Goal: Find contact information: Find contact information

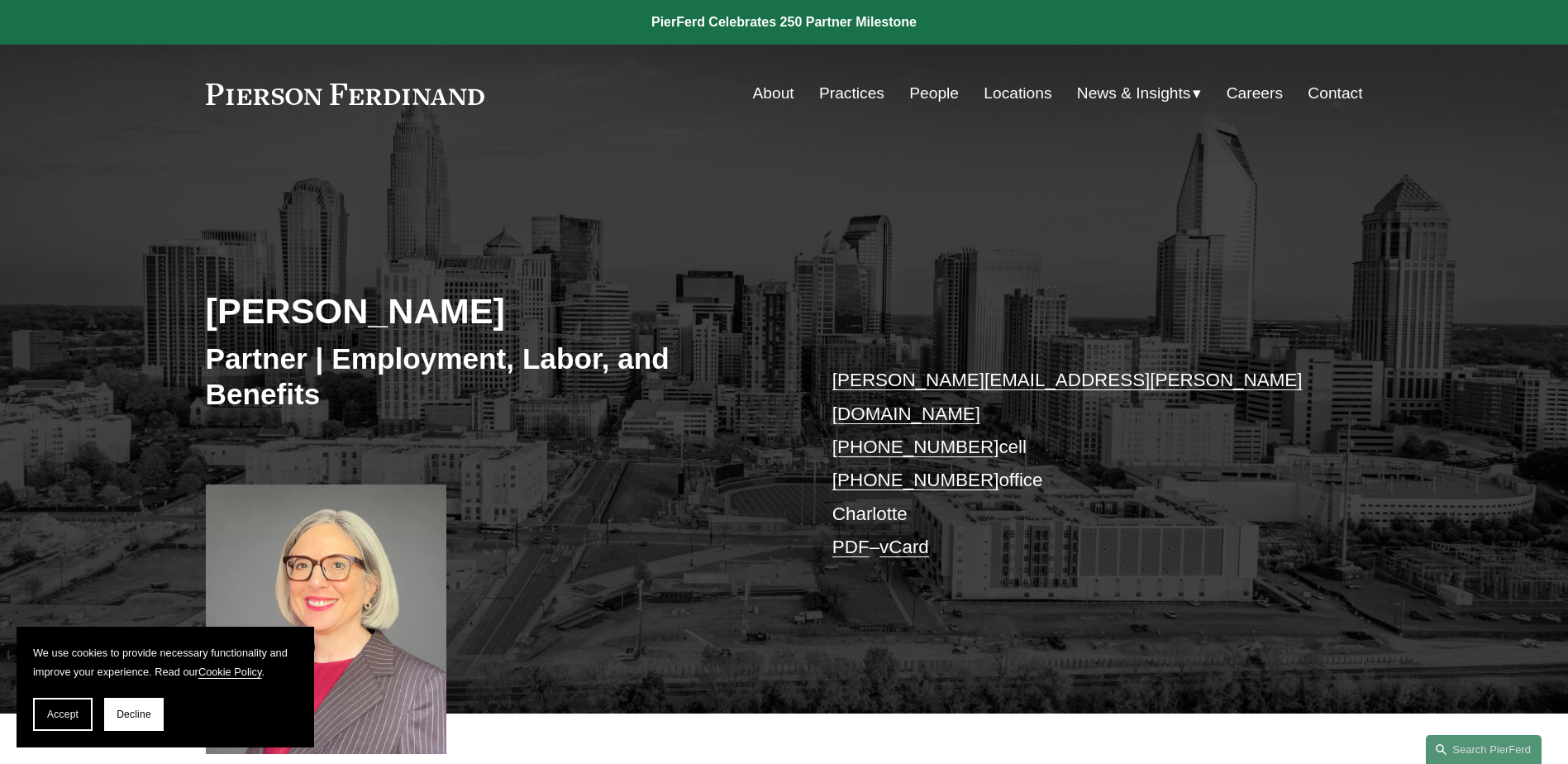
click at [907, 536] on link "vCard" at bounding box center [903, 547] width 50 height 21
drag, startPoint x: 901, startPoint y: 148, endPoint x: 942, endPoint y: 107, distance: 58.0
click at [901, 148] on div "Jill S. Stricklin Partner | Employment, Labor, and Benefits jill.stricklin@pier…" at bounding box center [784, 428] width 1568 height 570
click at [977, 415] on p "jill.stricklin@pierferd.com +1.336.682.4909 cell +1.336.800.5955 office Charlot…" at bounding box center [1072, 464] width 481 height 200
drag, startPoint x: 976, startPoint y: 447, endPoint x: 860, endPoint y: 448, distance: 116.0
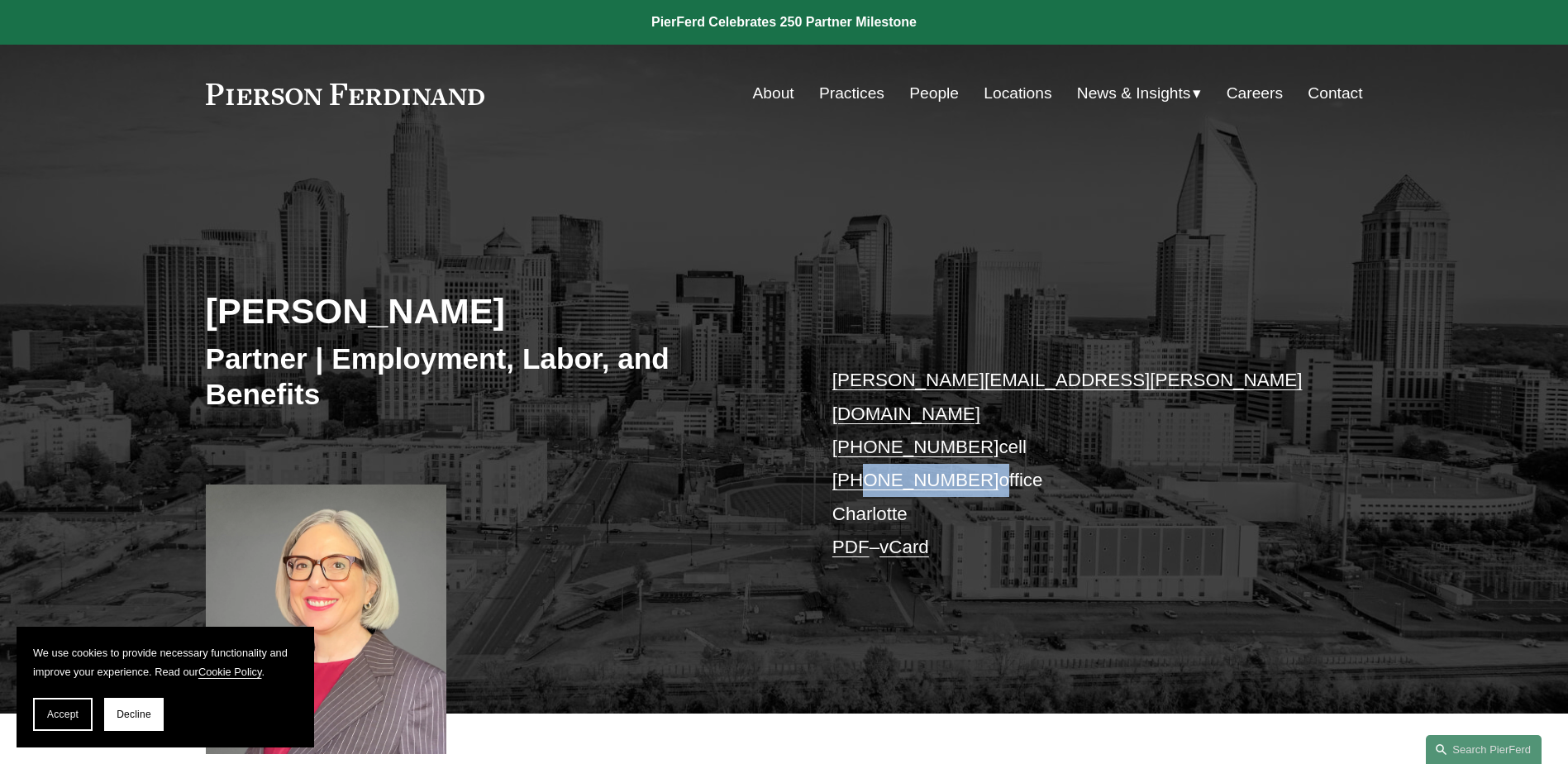
click at [860, 448] on p "jill.stricklin@pierferd.com +1.336.682.4909 cell +1.336.800.5955 office Charlot…" at bounding box center [1072, 464] width 481 height 200
copy p "336.800.5955"
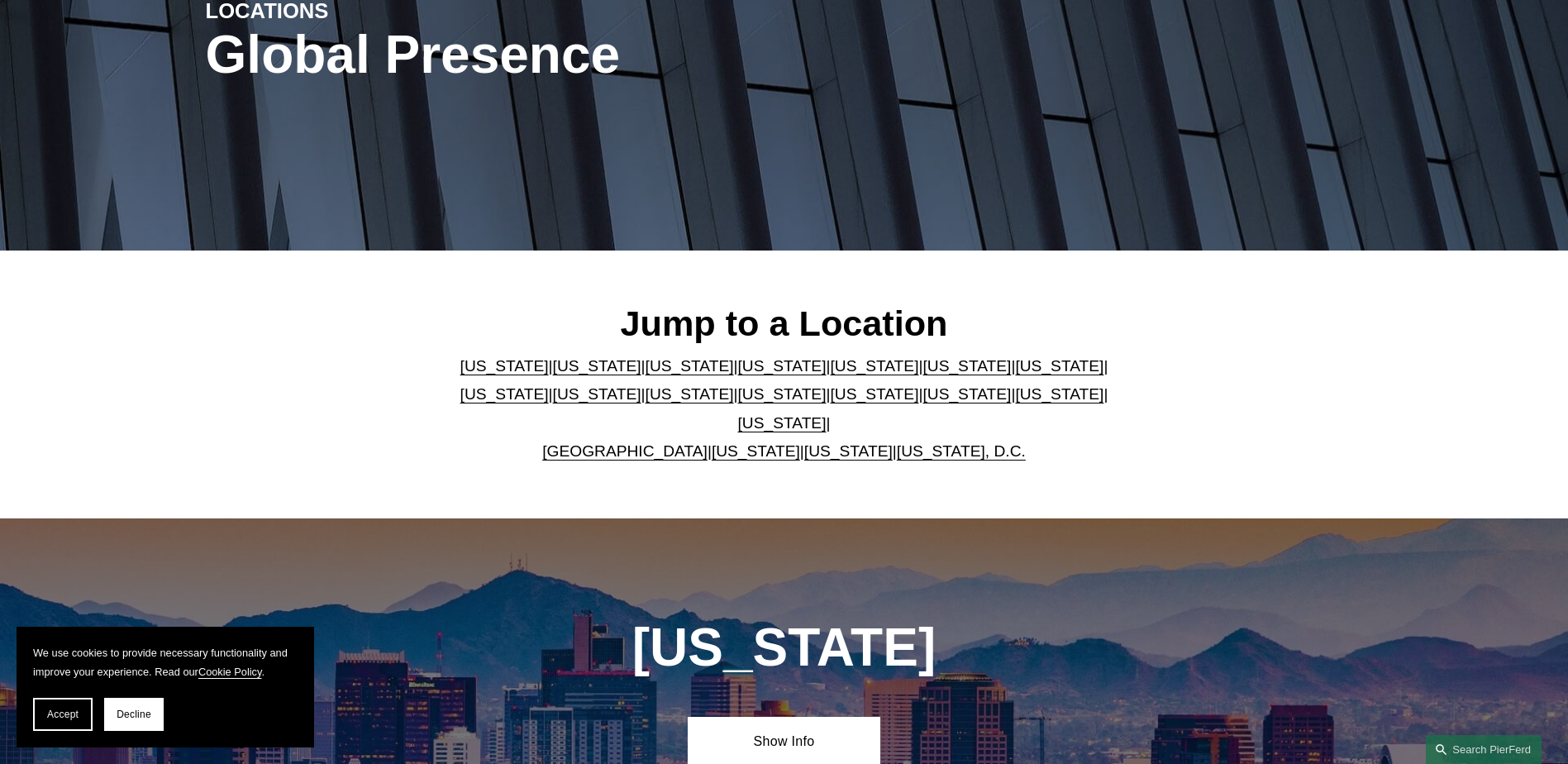
scroll to position [246, 0]
click at [830, 401] on link "[US_STATE]" at bounding box center [874, 393] width 89 height 17
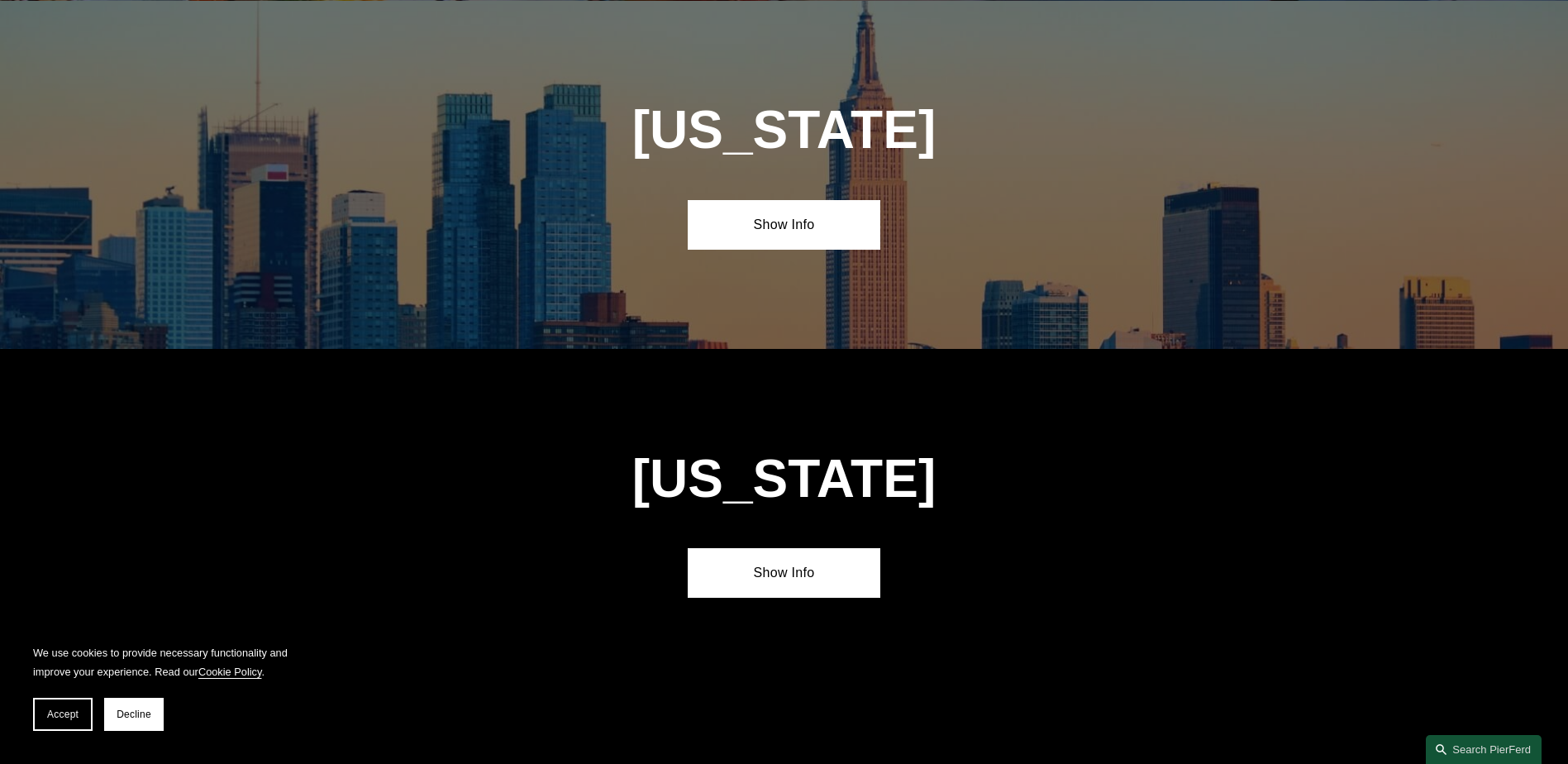
scroll to position [4580, 0]
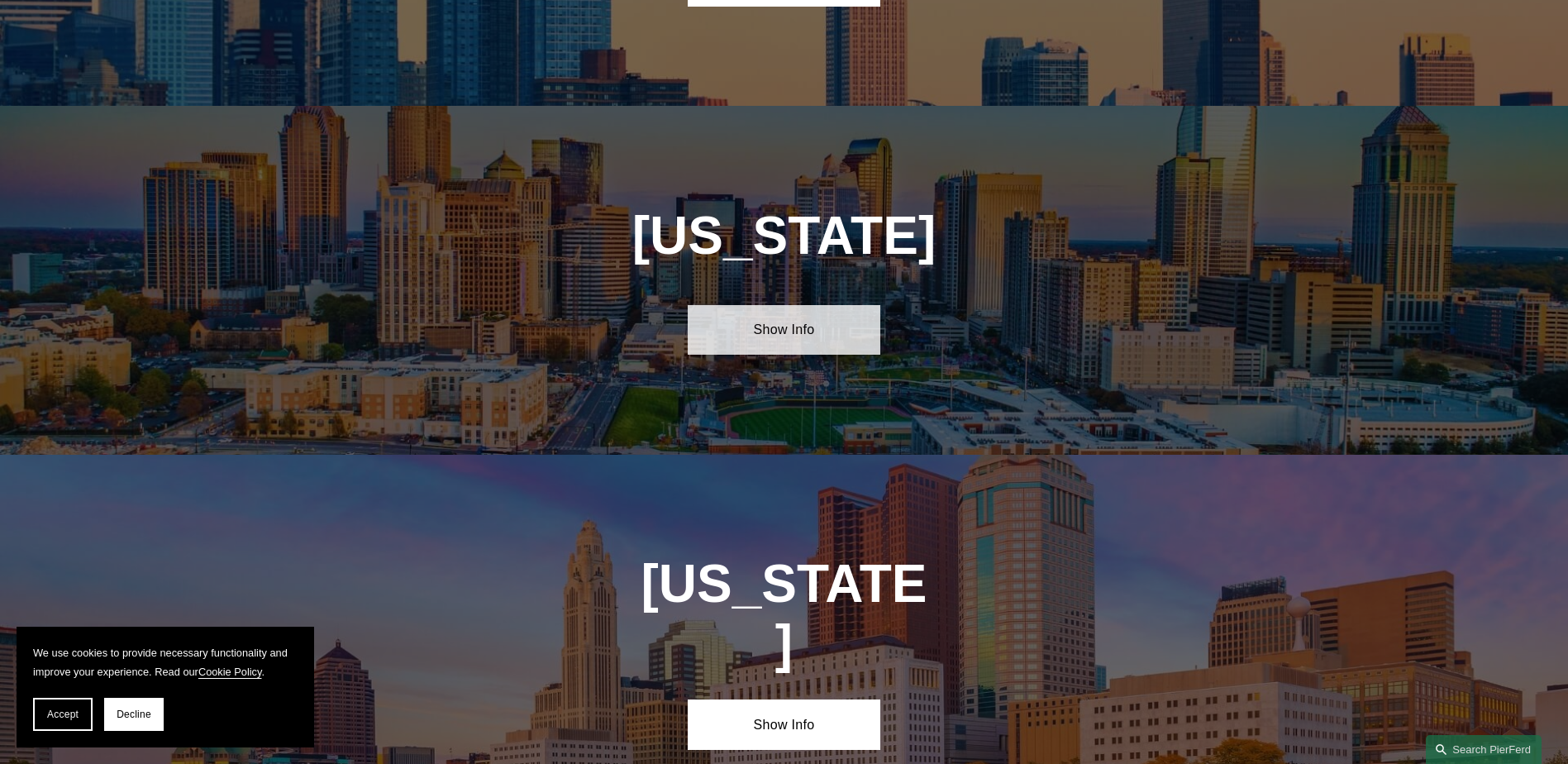
click at [746, 305] on link "Show Info" at bounding box center [784, 330] width 193 height 50
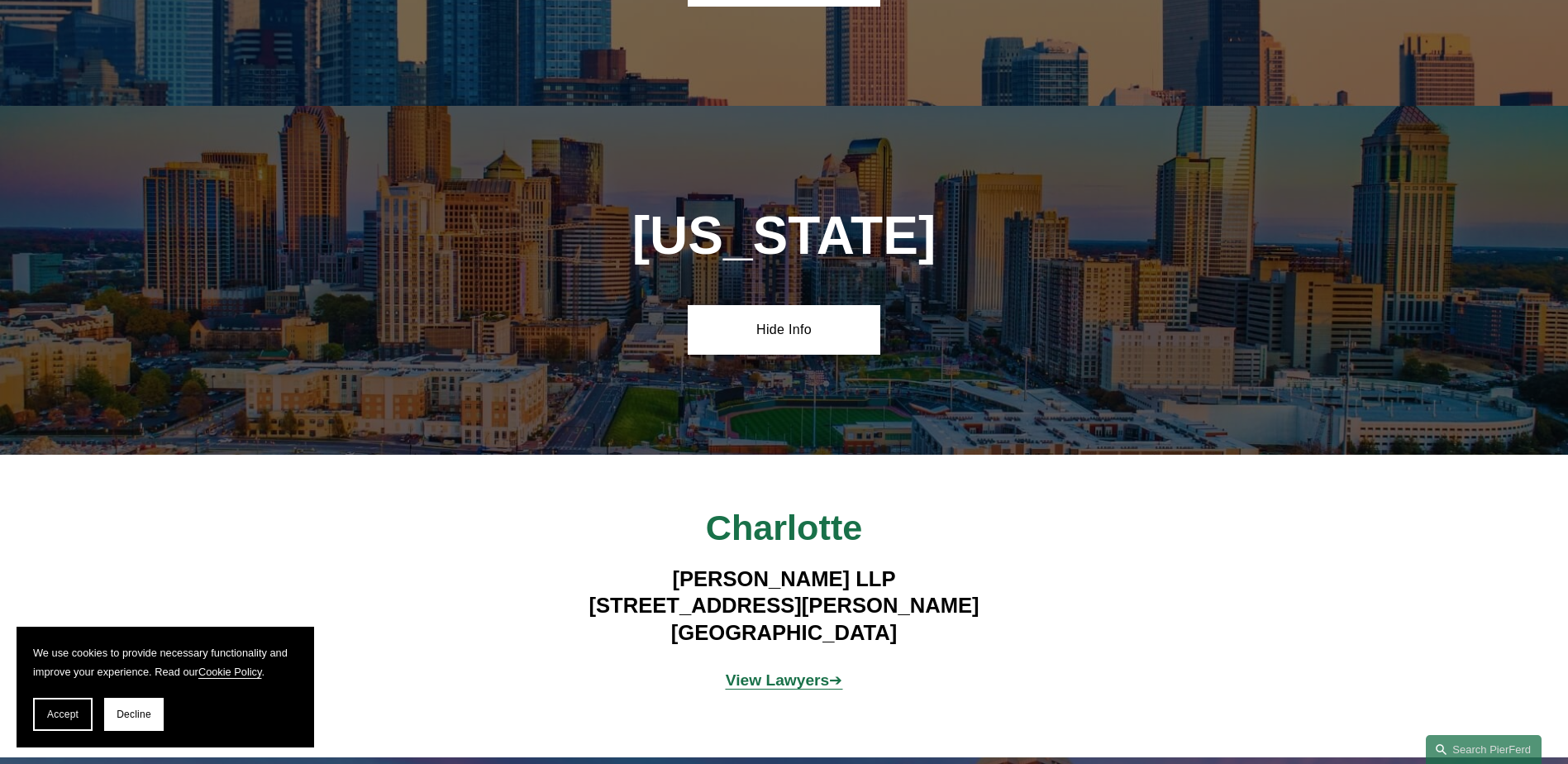
drag, startPoint x: 610, startPoint y: 498, endPoint x: 952, endPoint y: 495, distance: 342.0
click at [952, 566] on h4 "Pierson Ferdinand LLP 525 North Tryon Street, Suite 1600 Charlotte, NC 28202" at bounding box center [784, 605] width 579 height 80
copy h4 "525 North Tryon Street, Suite 1600"
drag, startPoint x: 686, startPoint y: 525, endPoint x: 779, endPoint y: 533, distance: 93.3
click at [779, 566] on h4 "Pierson Ferdinand LLP 525 North Tryon Street, Suite 1600 Charlotte, NC 28202" at bounding box center [784, 605] width 579 height 80
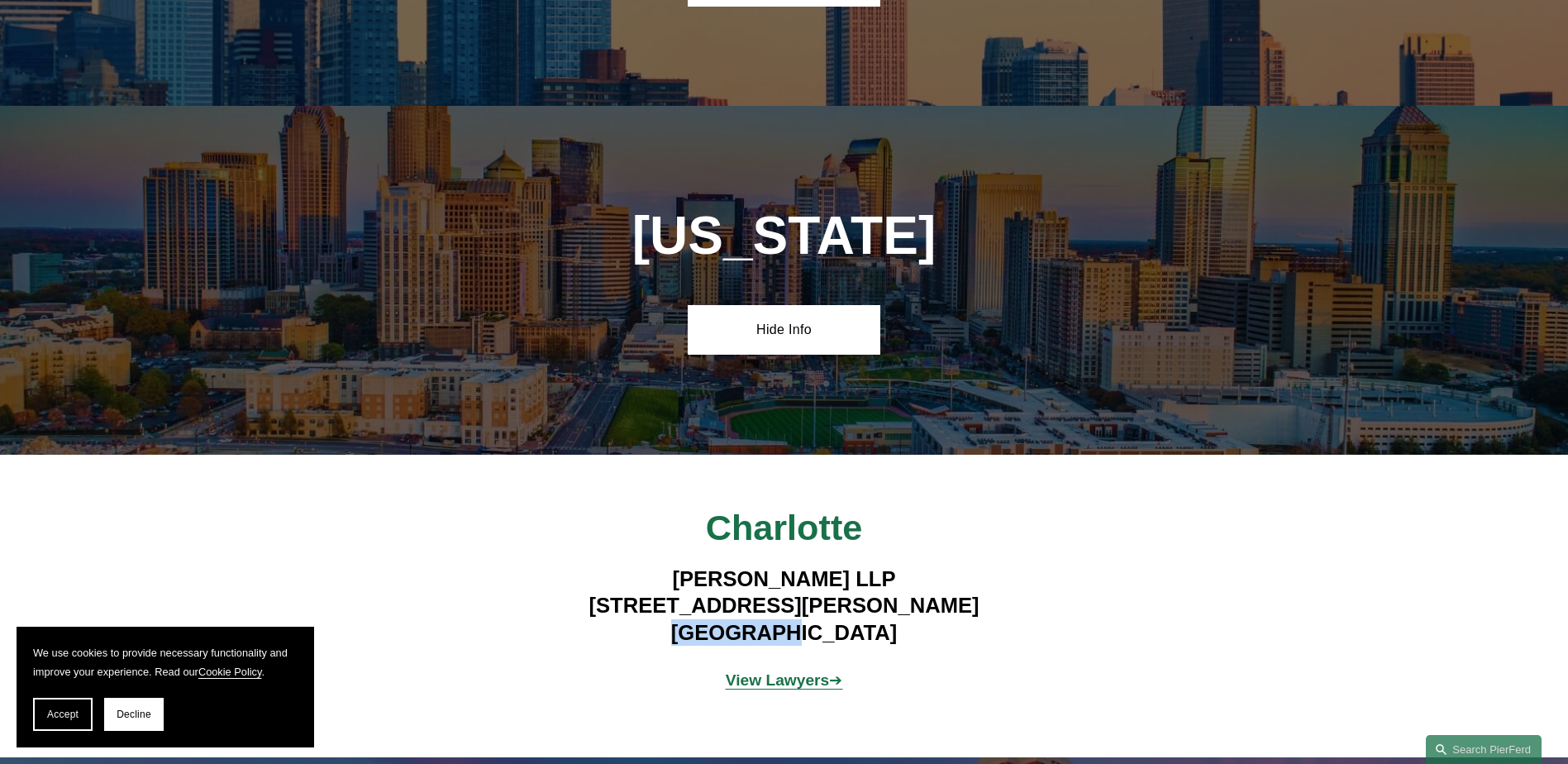
copy h4 "Charlotte"
drag, startPoint x: 891, startPoint y: 525, endPoint x: 829, endPoint y: 528, distance: 62.1
click at [829, 566] on h4 "Pierson Ferdinand LLP 525 North Tryon Street, Suite 1600 Charlotte, NC 28202" at bounding box center [784, 605] width 579 height 80
copy h4 "28202"
click at [774, 671] on strong "View Lawyers" at bounding box center [778, 680] width 104 height 17
